Goal: Task Accomplishment & Management: Manage account settings

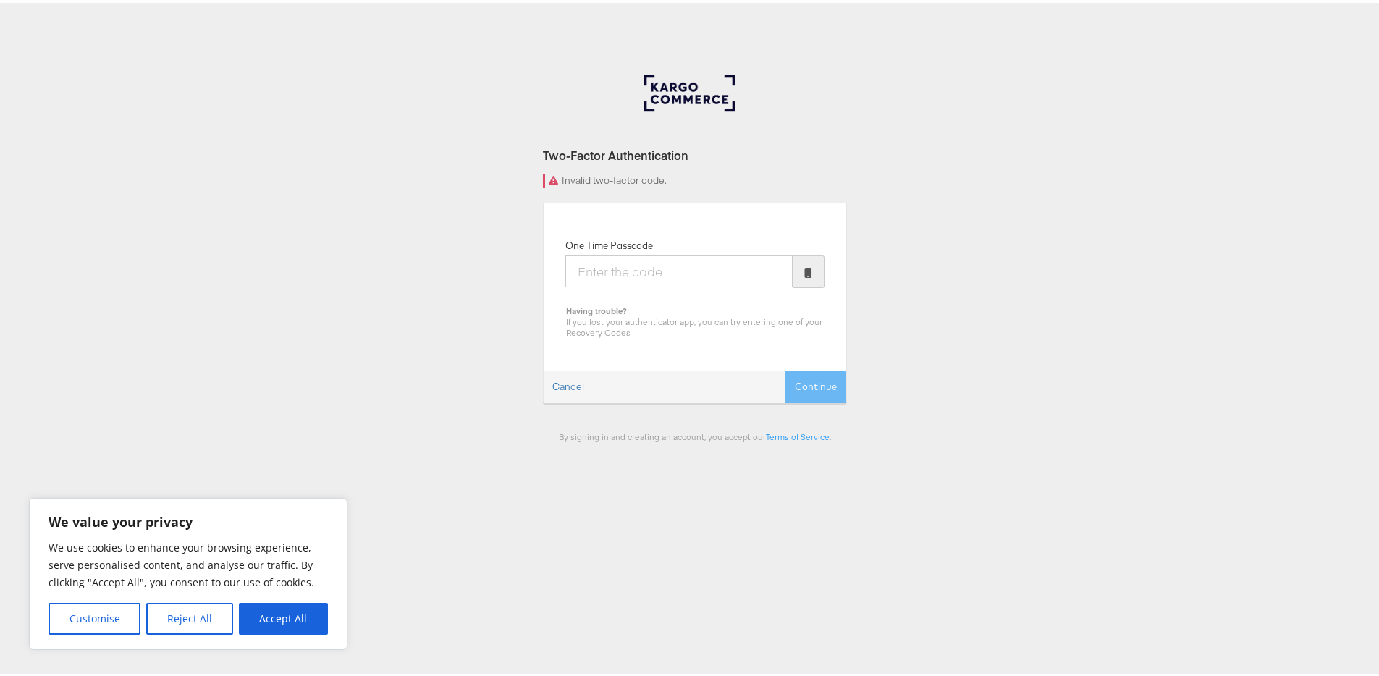
click at [661, 261] on input "One Time Passcode" at bounding box center [678, 269] width 227 height 32
click at [606, 264] on input "One Time Passcode" at bounding box center [678, 269] width 227 height 32
type input "104416"
click at [816, 376] on button "Continue" at bounding box center [815, 384] width 61 height 33
